Goal: Information Seeking & Learning: Find specific page/section

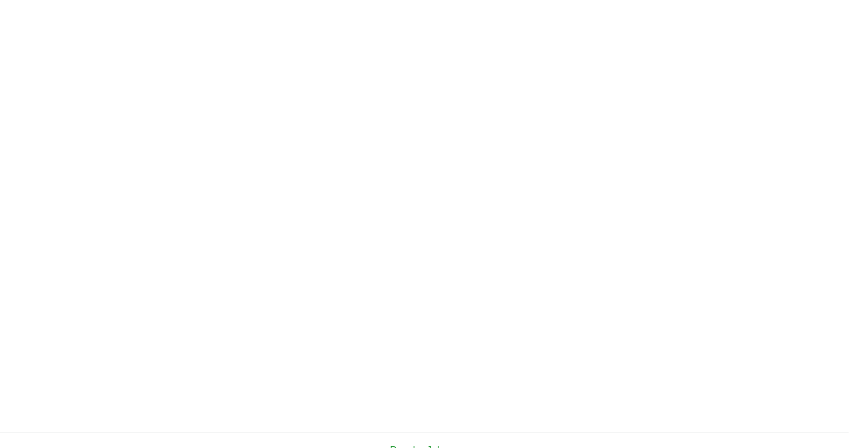
scroll to position [309, 0]
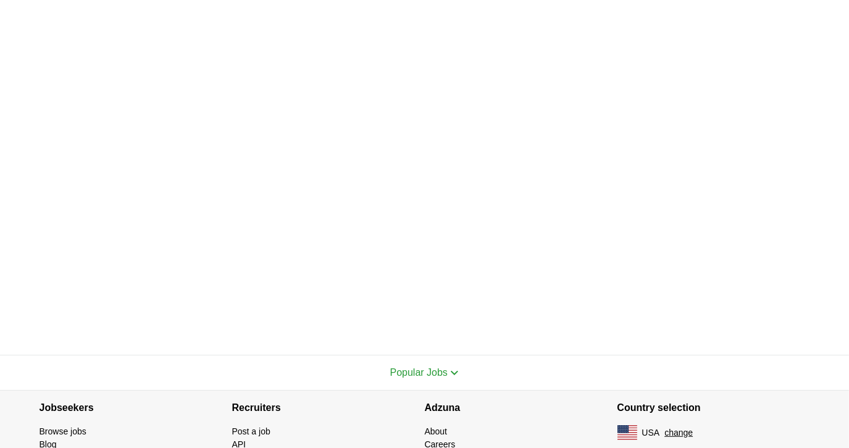
scroll to position [370, 0]
